Goal: Task Accomplishment & Management: Use online tool/utility

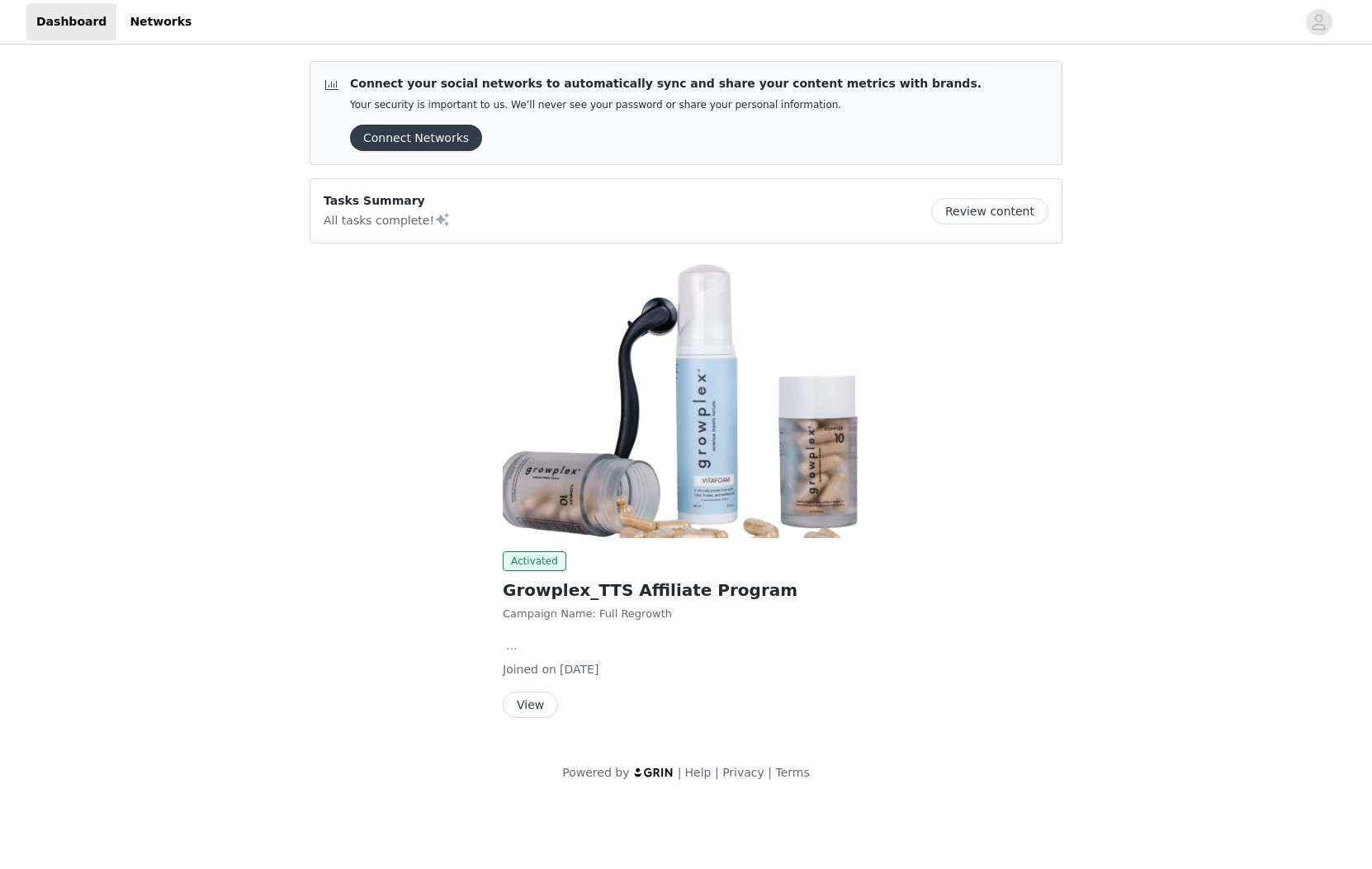
click at [524, 708] on button "View" at bounding box center [531, 705] width 55 height 27
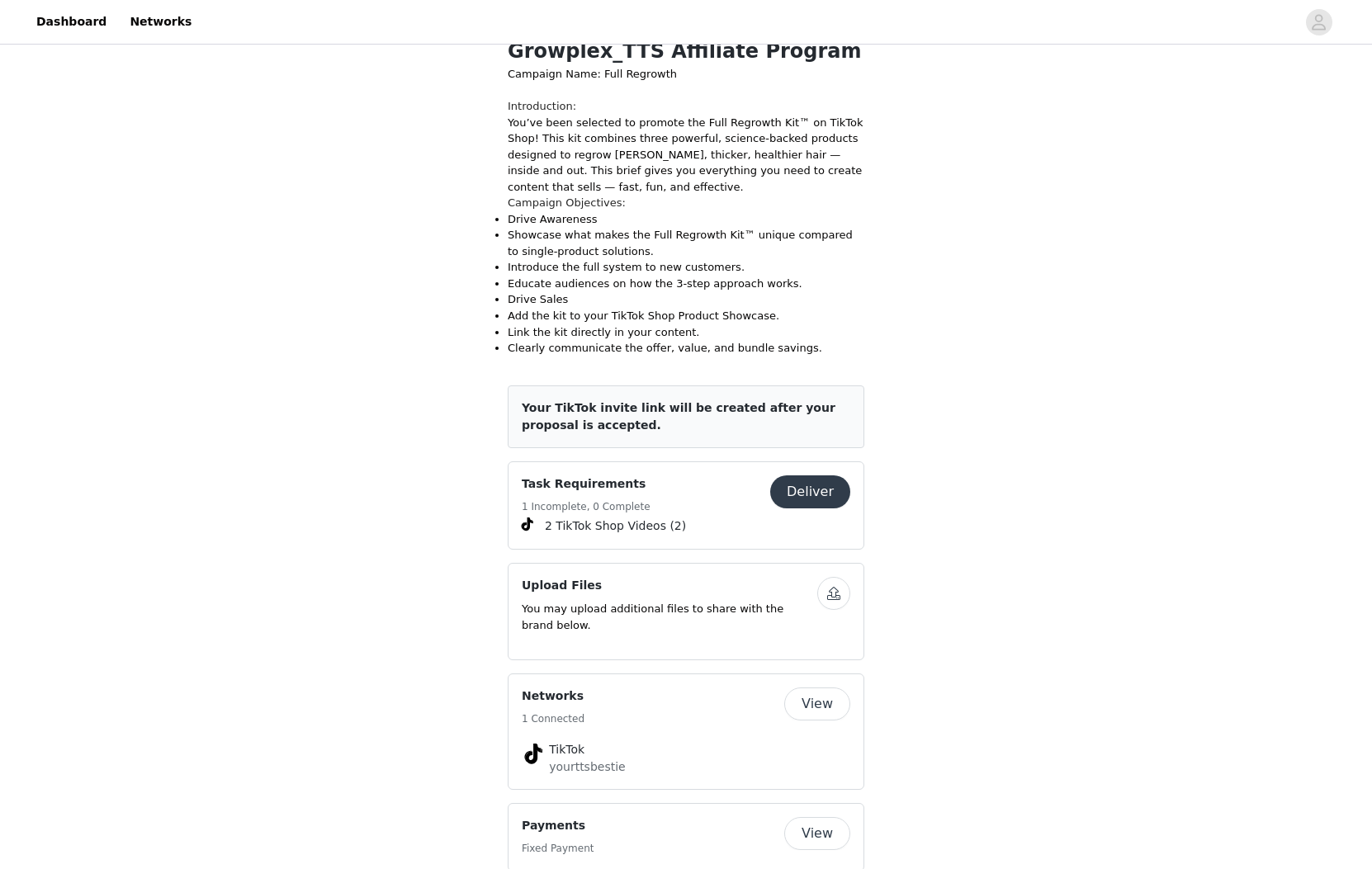
scroll to position [475, 0]
click at [812, 490] on button "Deliver" at bounding box center [809, 490] width 80 height 33
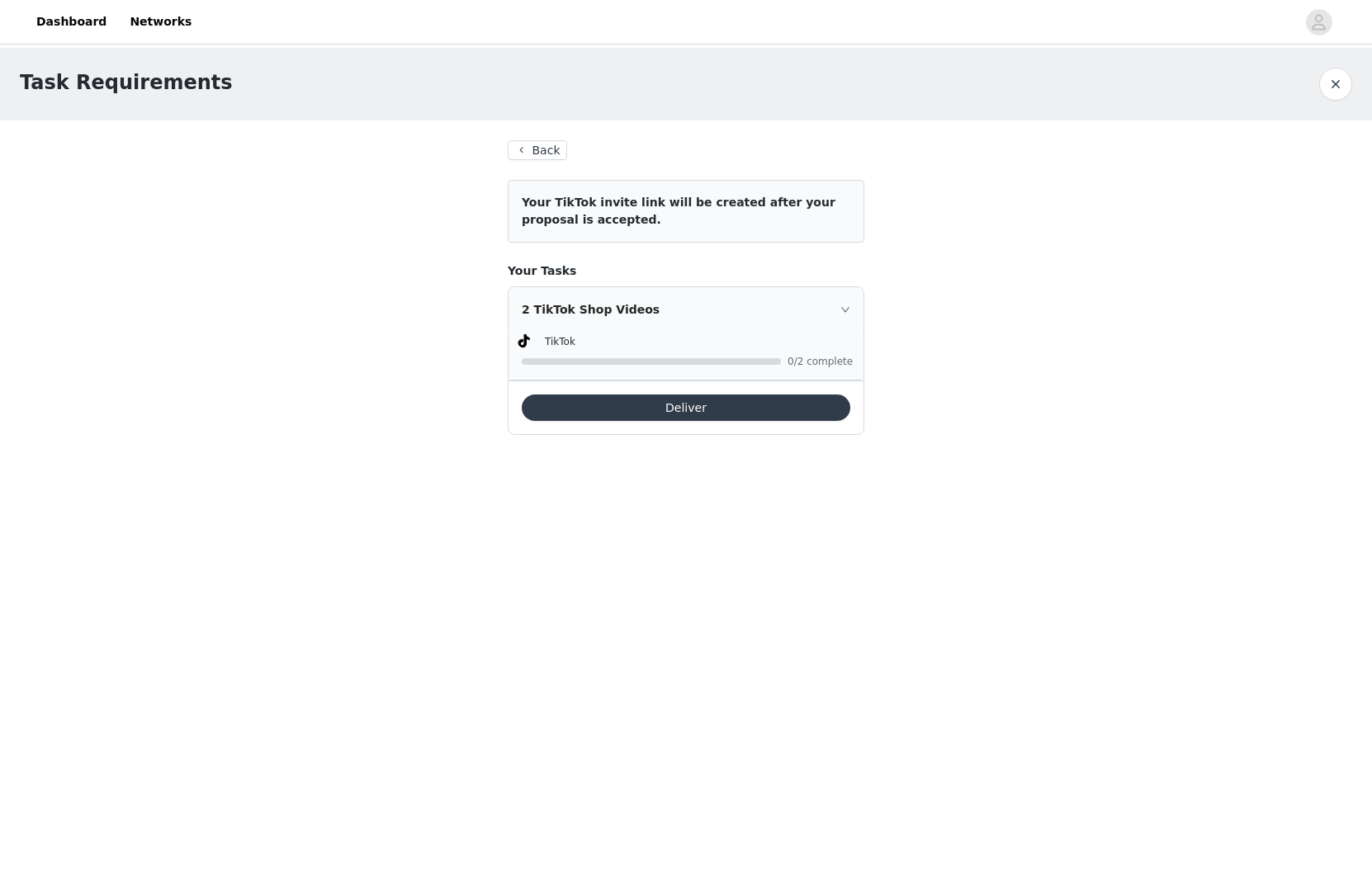
click at [676, 405] on button "Deliver" at bounding box center [686, 408] width 328 height 27
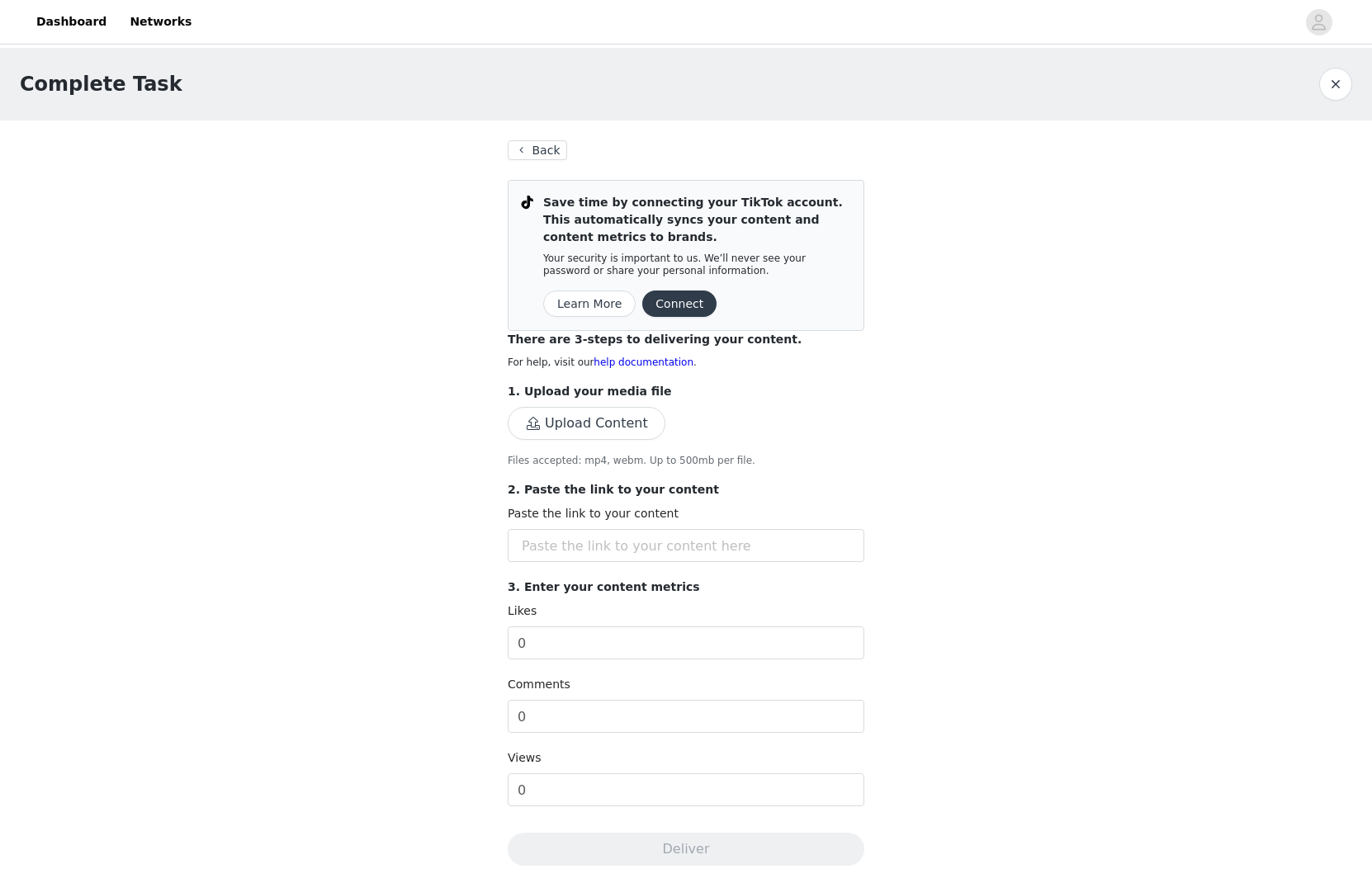
click at [679, 303] on button "Connect" at bounding box center [678, 304] width 74 height 27
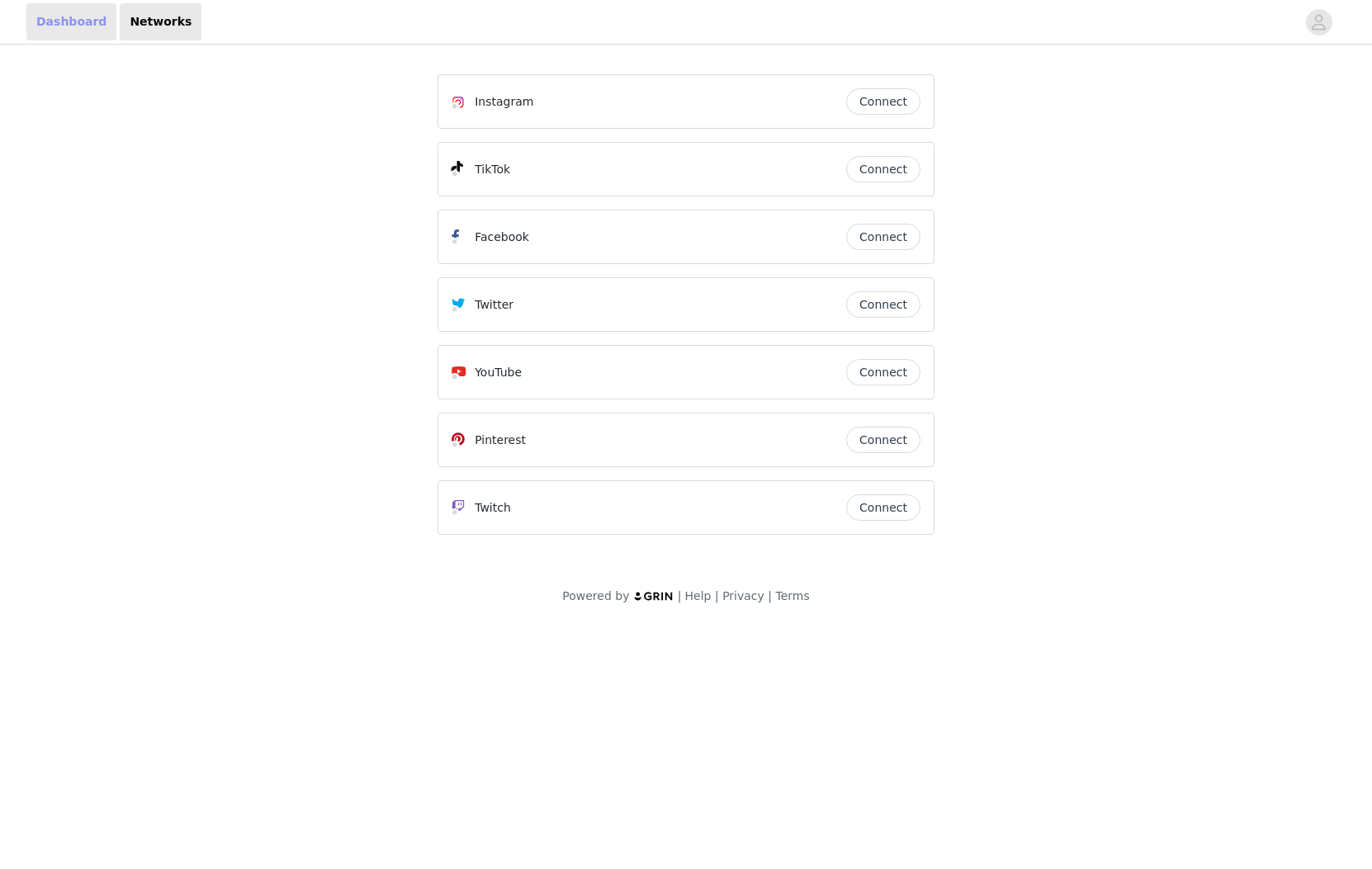
click at [53, 18] on link "Dashboard" at bounding box center [72, 21] width 90 height 37
